Goal: Task Accomplishment & Management: Complete application form

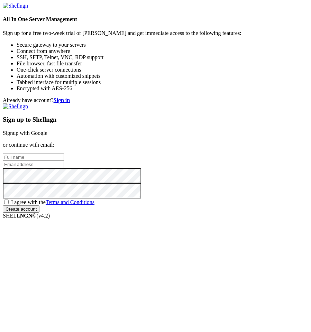
click at [64, 161] on input "text" at bounding box center [33, 156] width 61 height 7
click at [47, 130] on link "Signup with Google" at bounding box center [25, 133] width 45 height 6
click at [64, 153] on input "text" at bounding box center [33, 156] width 61 height 7
type input "sdf"
click at [64, 168] on input "email" at bounding box center [33, 164] width 61 height 7
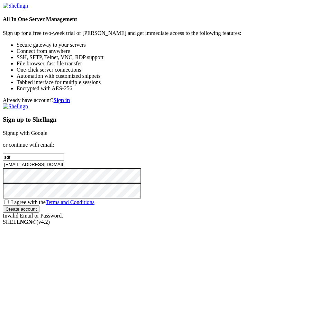
type input "[EMAIL_ADDRESS][DOMAIN_NAME]"
drag, startPoint x: 252, startPoint y: 223, endPoint x: 248, endPoint y: 219, distance: 5.4
click at [252, 219] on div "Sign up to Shellngn Signup with Google or continue with email: sdf [EMAIL_ADDRE…" at bounding box center [155, 160] width 305 height 115
click at [94, 205] on span "I agree with the Terms and Conditions" at bounding box center [52, 202] width 83 height 6
click at [9, 204] on input "I agree with the Terms and Conditions" at bounding box center [6, 201] width 4 height 4
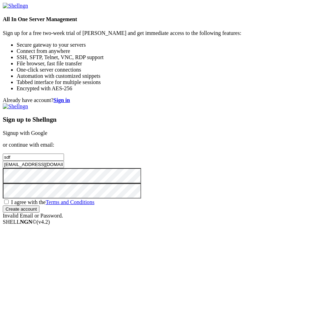
checkbox input "true"
click at [39, 213] on input "Create account" at bounding box center [21, 208] width 37 height 7
